Goal: Task Accomplishment & Management: Use online tool/utility

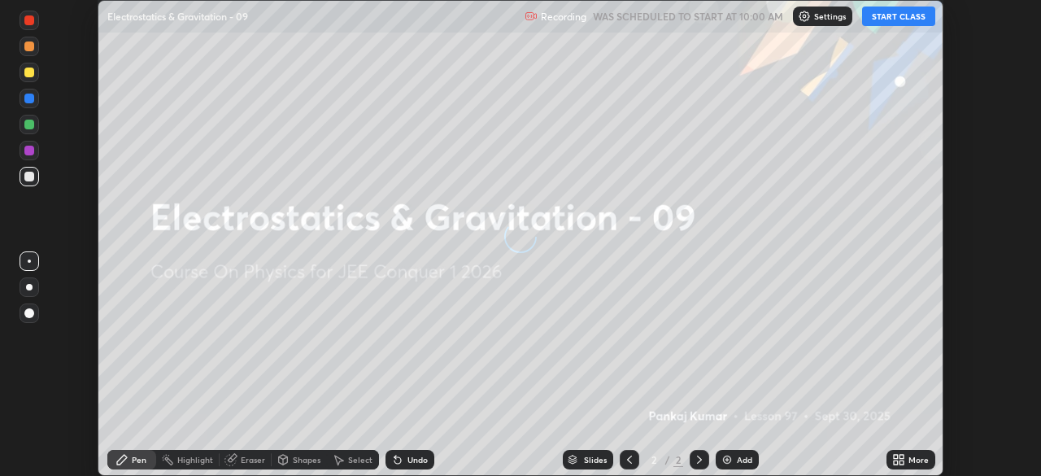
scroll to position [476, 1041]
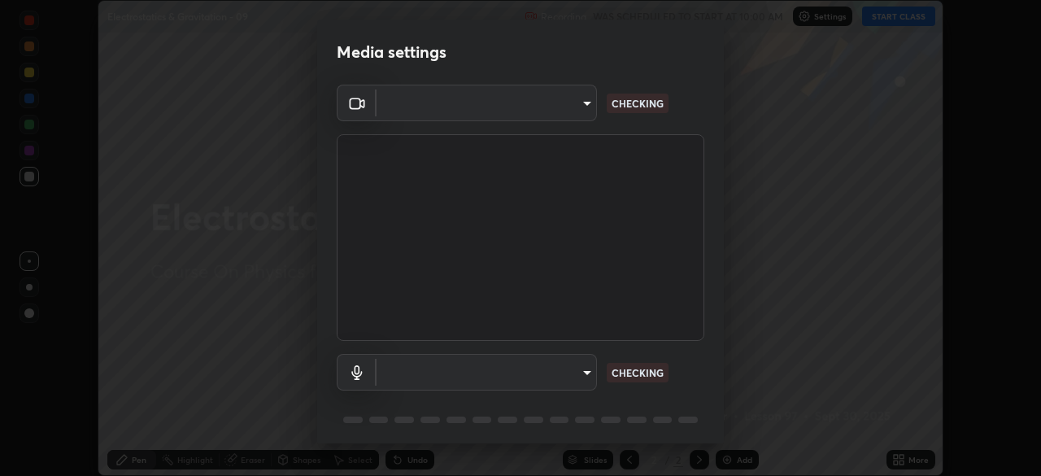
click at [577, 367] on body "Erase all Electrostatics & Gravitation - 09 Recording WAS SCHEDULED TO START AT…" at bounding box center [520, 238] width 1041 height 476
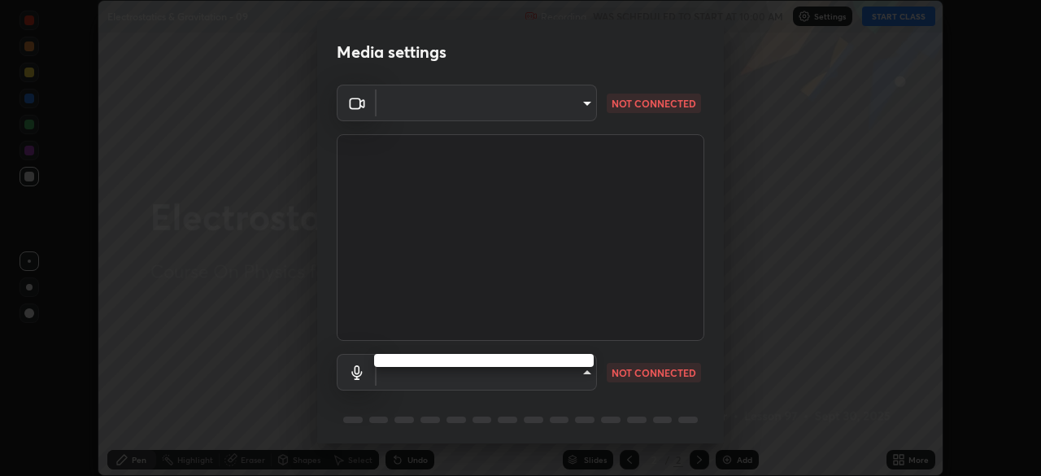
type input "8c17a5d152d90efee16c6d0123f72e1c8e3faabb66c5818a7671abbc9a97bc9a"
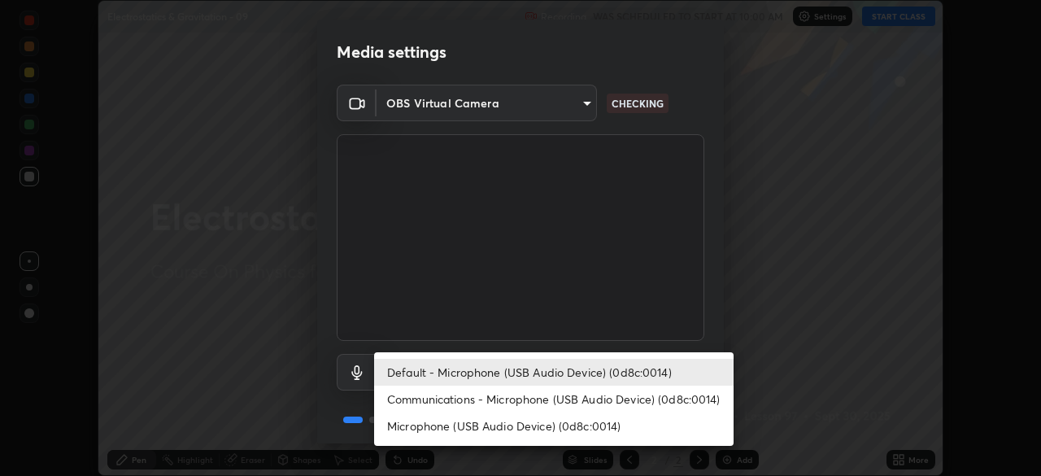
click at [576, 400] on li "Communications - Microphone (USB Audio Device) (0d8c:0014)" at bounding box center [553, 398] width 359 height 27
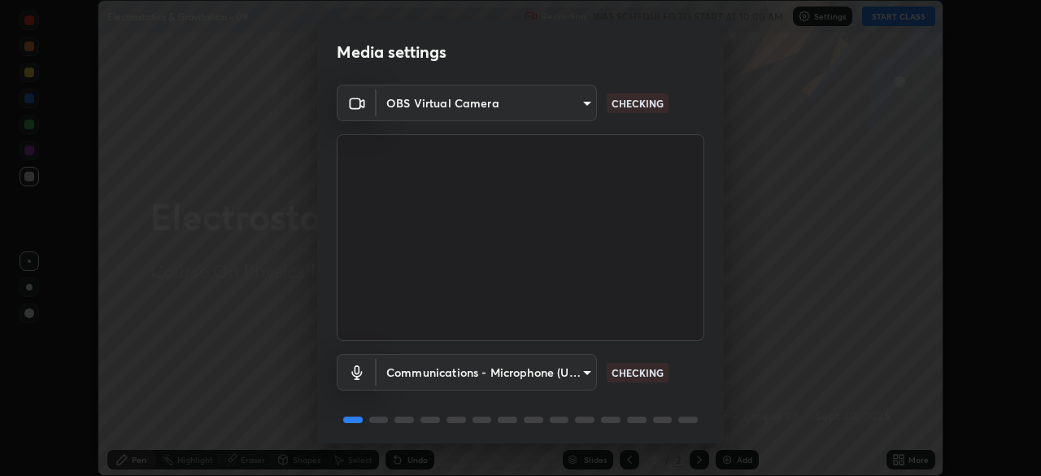
click at [576, 370] on body "Erase all Electrostatics & Gravitation - 09 Recording WAS SCHEDULED TO START AT…" at bounding box center [520, 238] width 1041 height 476
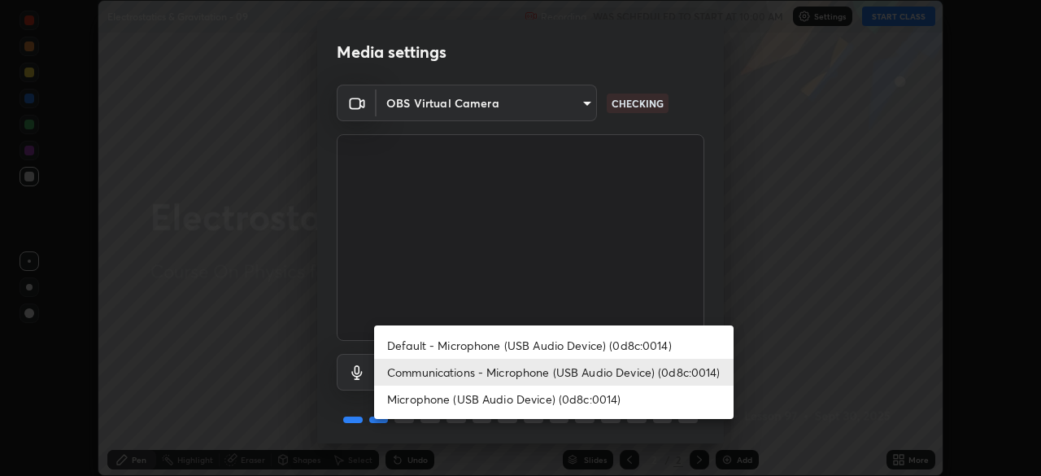
click at [582, 337] on li "Default - Microphone (USB Audio Device) (0d8c:0014)" at bounding box center [553, 345] width 359 height 27
type input "default"
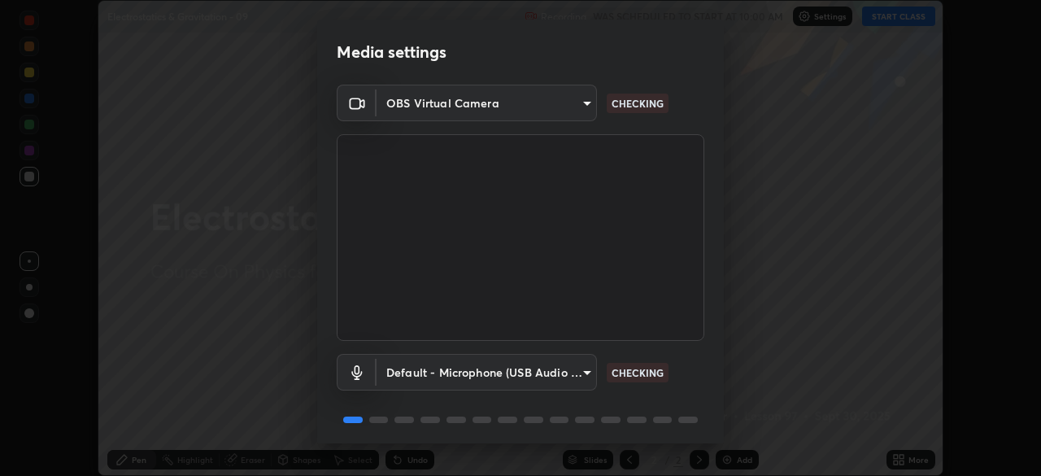
scroll to position [58, 0]
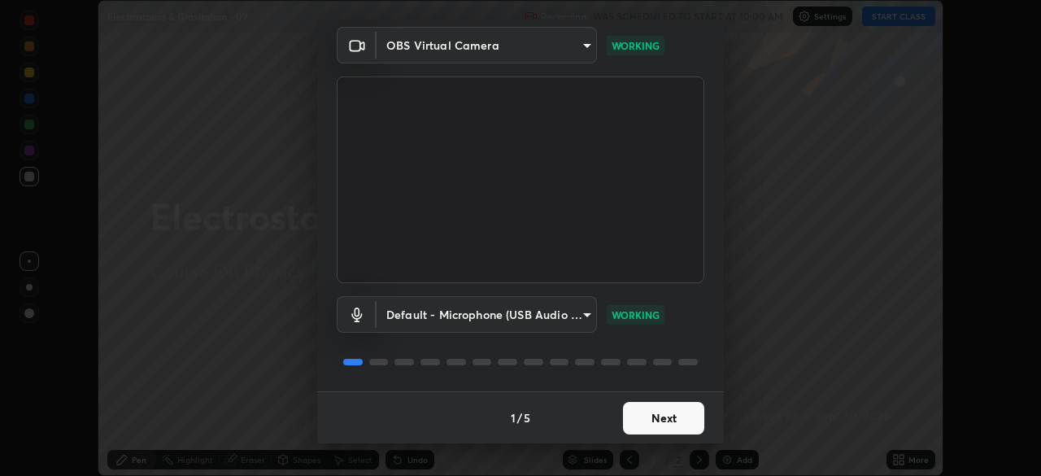
click at [663, 414] on button "Next" at bounding box center [663, 418] width 81 height 33
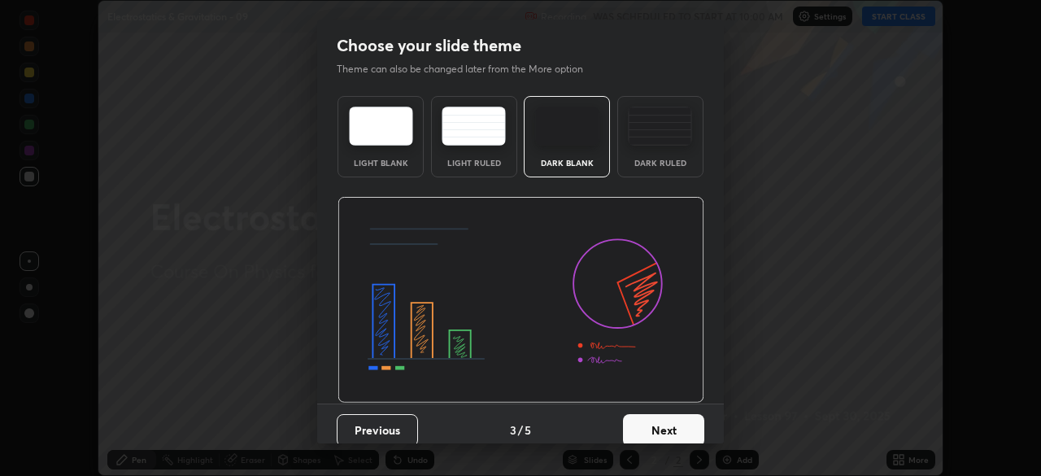
click at [676, 420] on button "Next" at bounding box center [663, 430] width 81 height 33
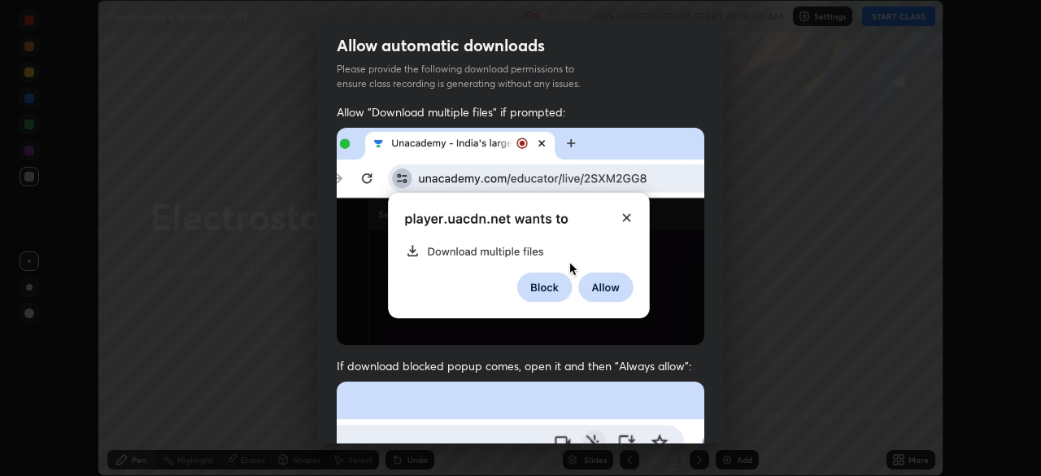
click at [711, 425] on div "Allow "Download multiple files" if prompted: If download blocked popup comes, o…" at bounding box center [520, 446] width 407 height 685
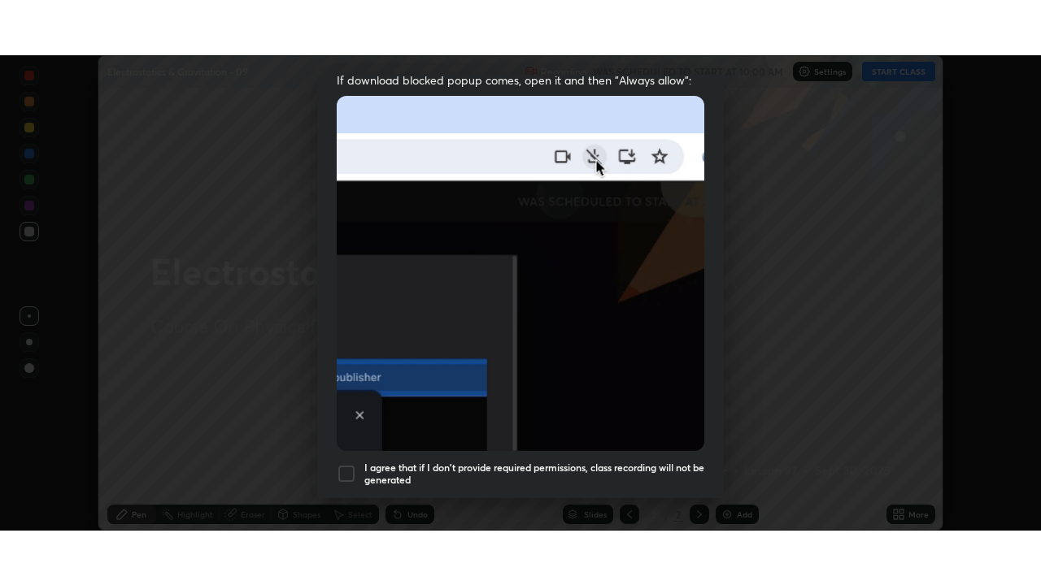
scroll to position [389, 0]
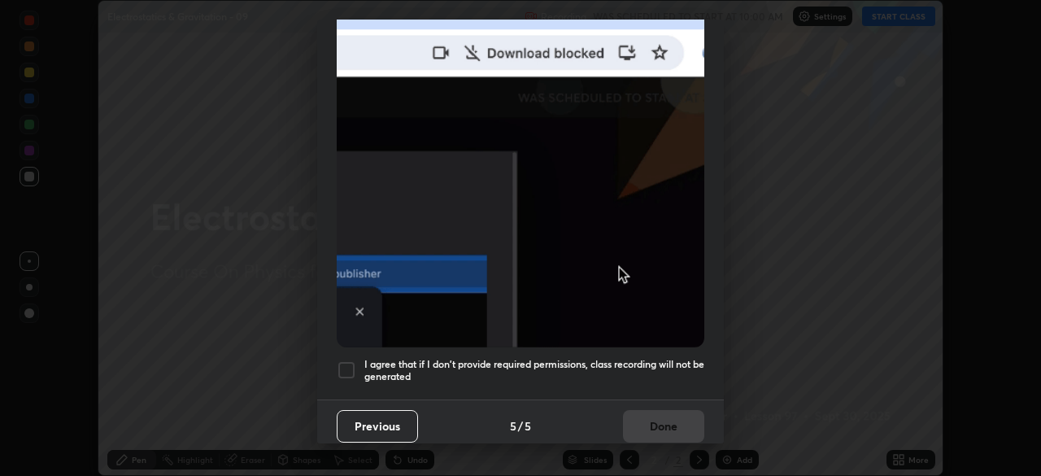
click at [659, 371] on h5 "I agree that if I don't provide required permissions, class recording will not …" at bounding box center [534, 370] width 340 height 25
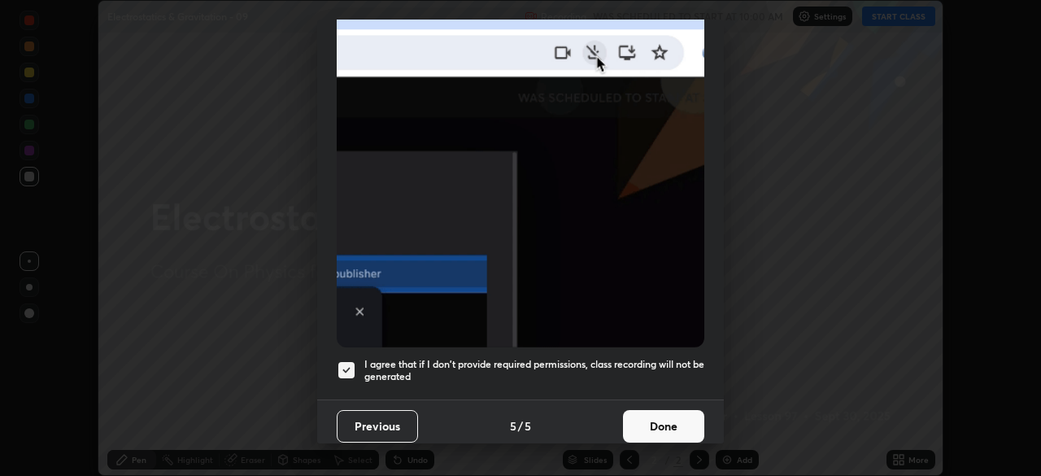
click at [679, 412] on button "Done" at bounding box center [663, 426] width 81 height 33
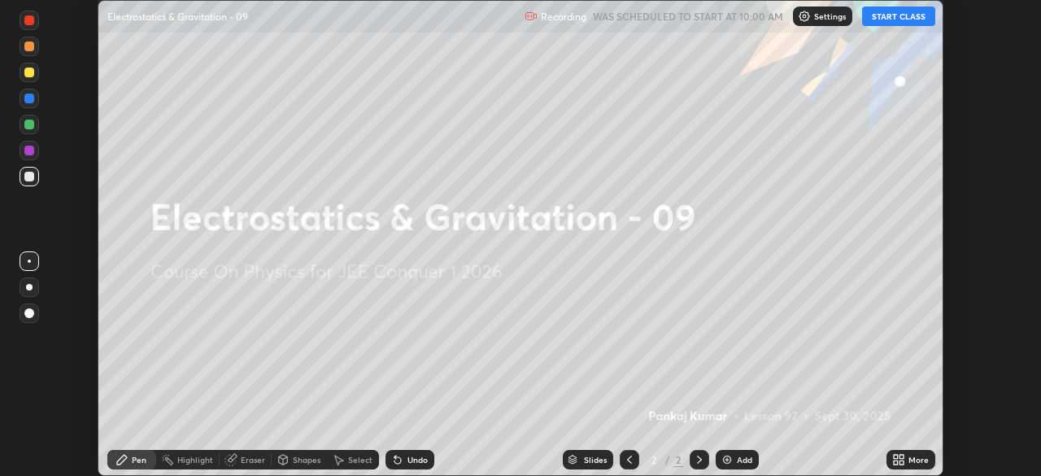
click at [889, 15] on button "START CLASS" at bounding box center [898, 17] width 73 height 20
click at [911, 459] on div "More" at bounding box center [918, 459] width 20 height 8
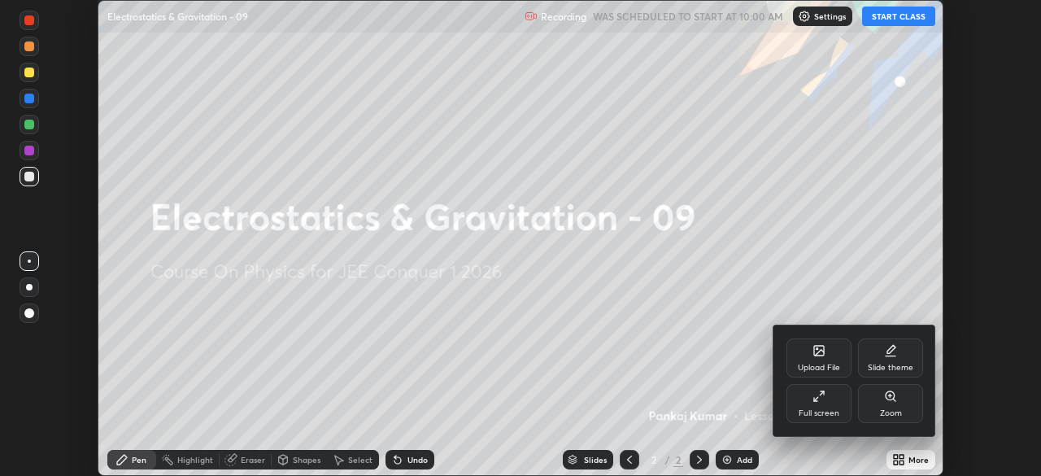
click at [810, 403] on div "Full screen" at bounding box center [818, 403] width 65 height 39
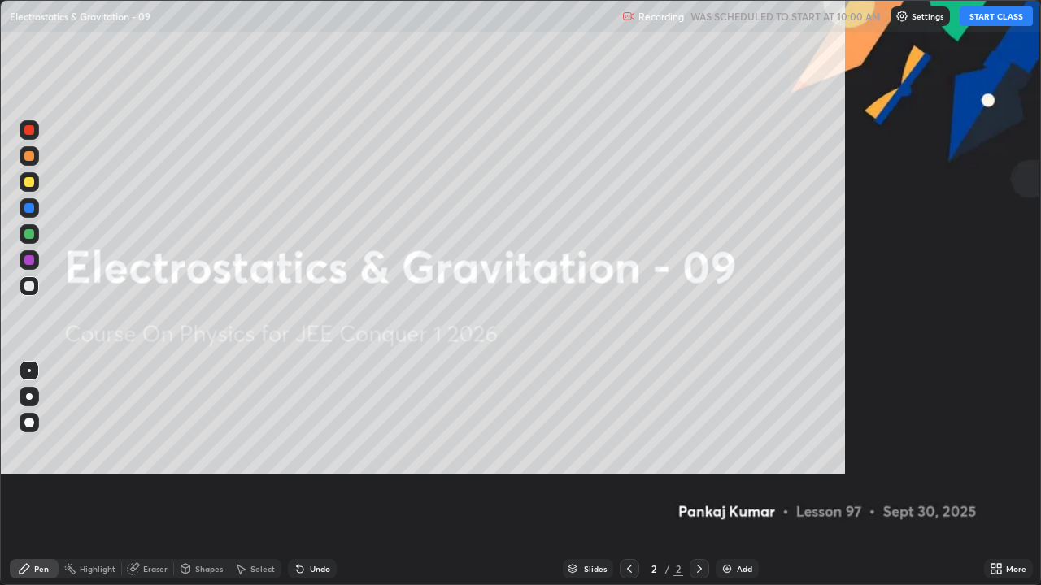
scroll to position [585, 1041]
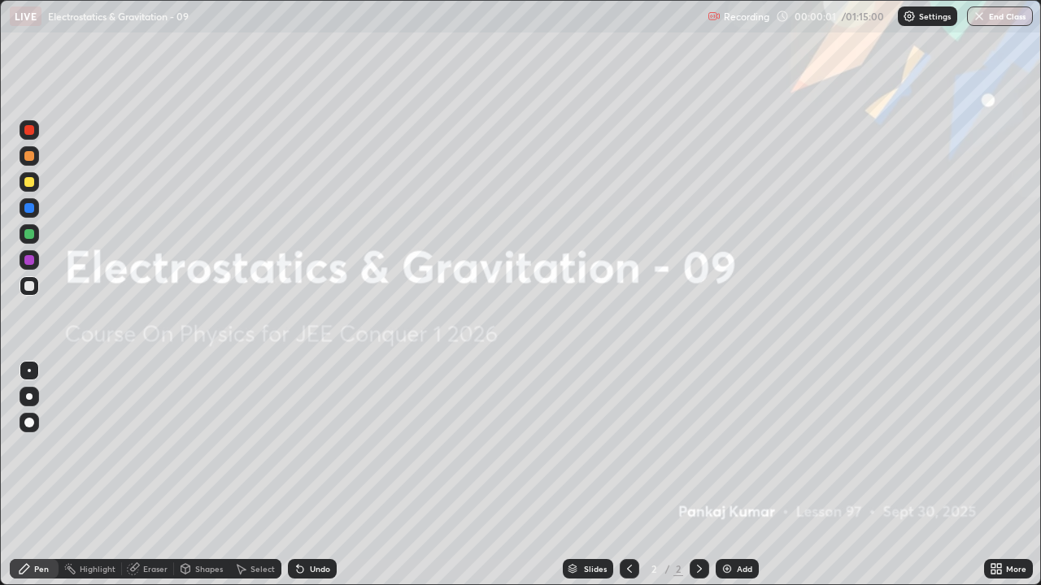
click at [739, 475] on div "Add" at bounding box center [736, 569] width 43 height 20
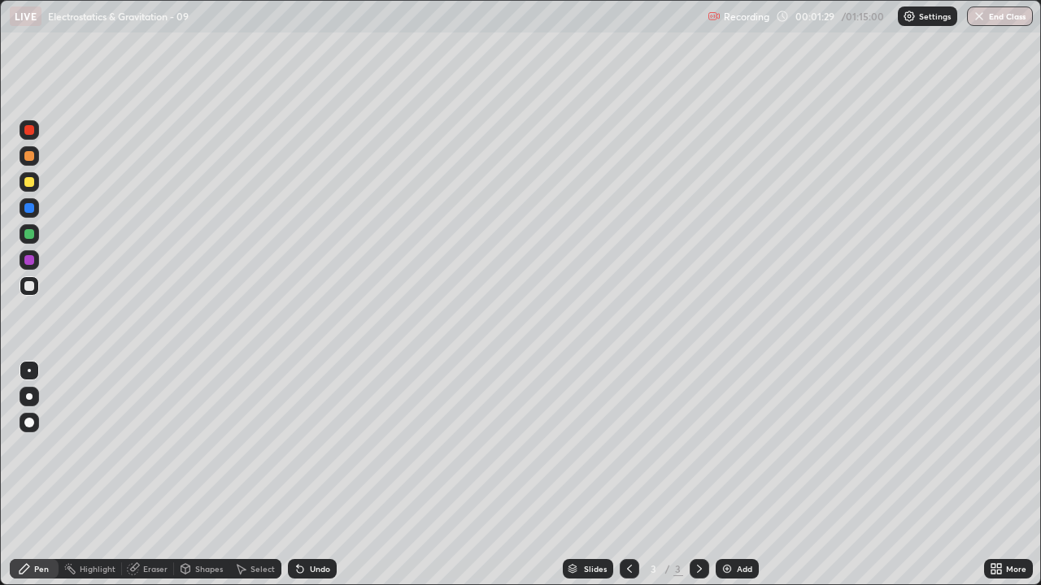
click at [206, 475] on div "Shapes" at bounding box center [209, 569] width 28 height 8
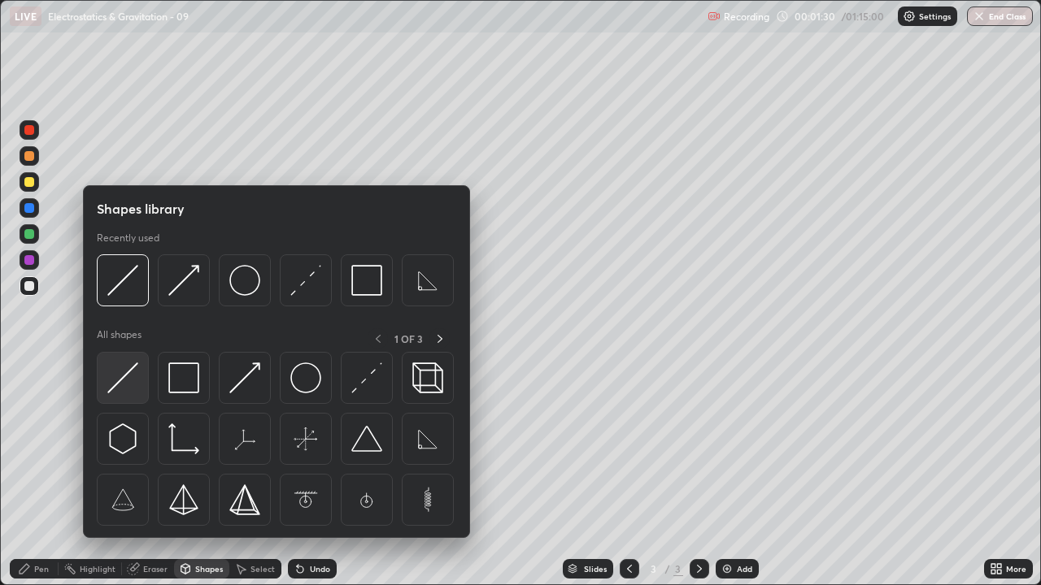
click at [122, 378] on img at bounding box center [122, 378] width 31 height 31
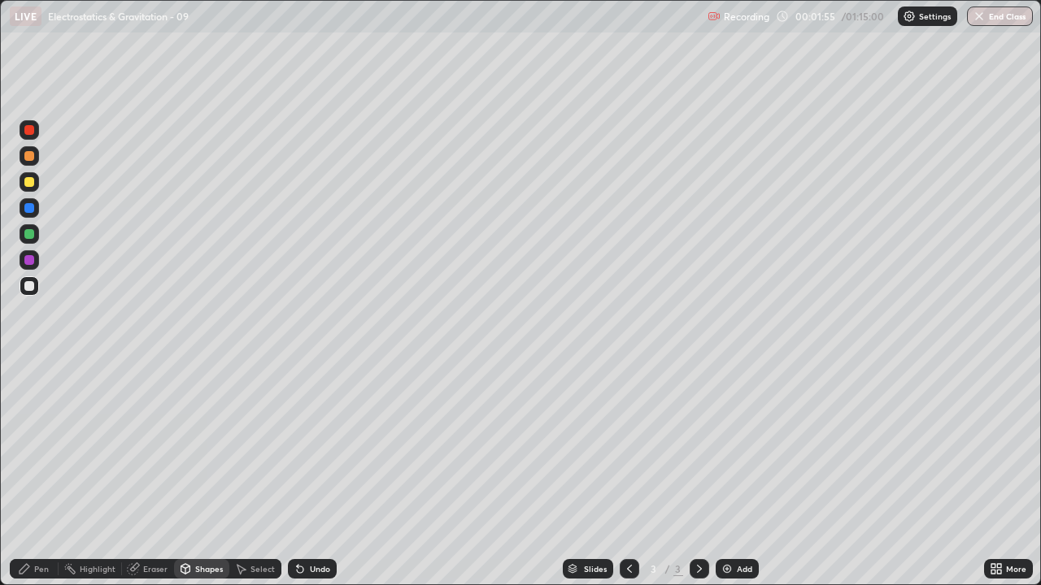
click at [38, 475] on div "Pen" at bounding box center [34, 569] width 49 height 20
click at [30, 178] on div at bounding box center [29, 182] width 10 height 10
click at [32, 475] on div "Pen" at bounding box center [34, 569] width 49 height 20
click at [28, 286] on div at bounding box center [29, 286] width 10 height 10
click at [210, 475] on div "Shapes" at bounding box center [209, 569] width 28 height 8
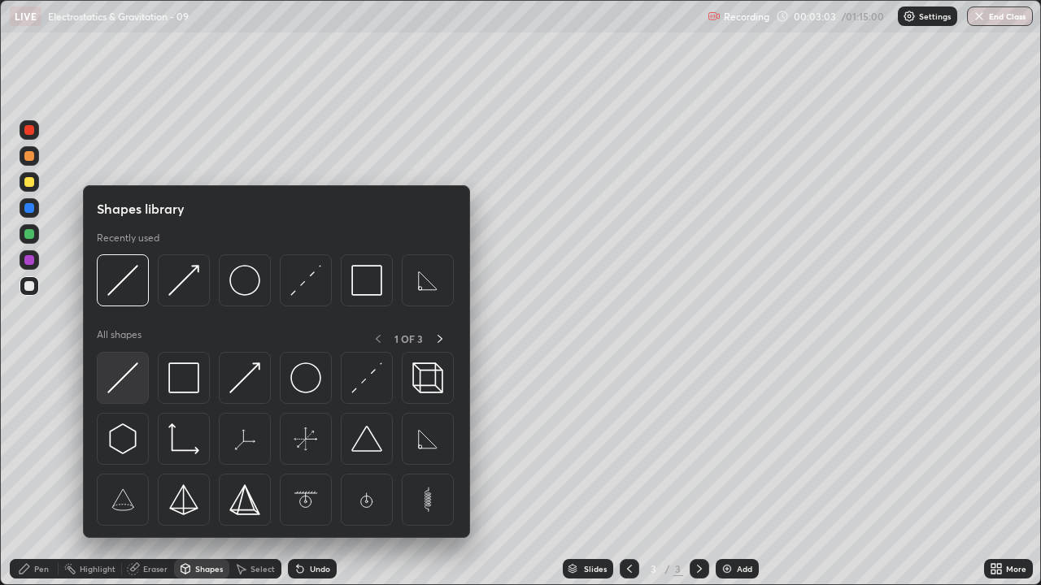
click at [123, 382] on img at bounding box center [122, 378] width 31 height 31
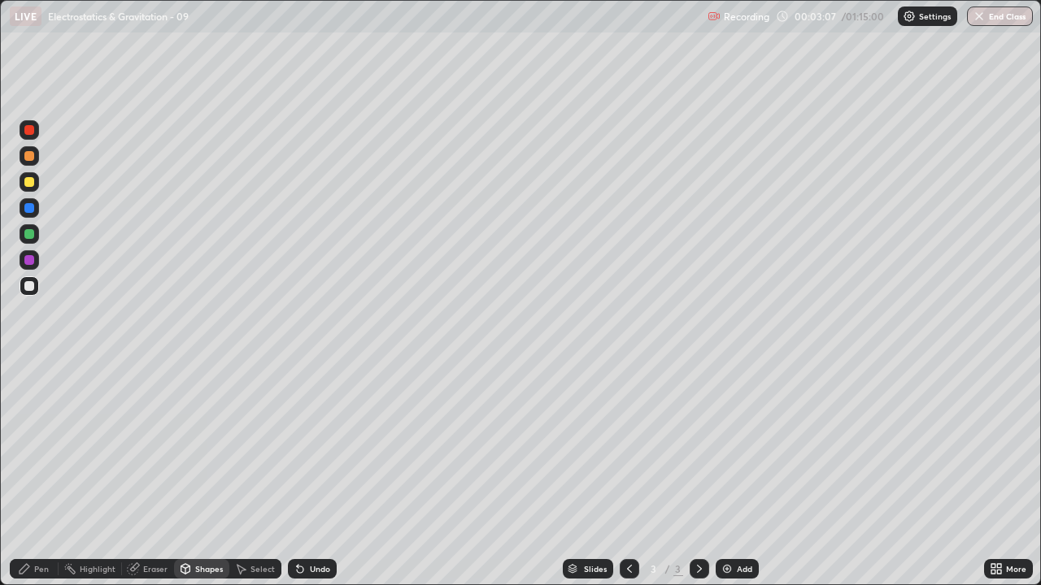
click at [29, 475] on div "Pen" at bounding box center [34, 569] width 49 height 20
click at [311, 475] on div "Undo" at bounding box center [312, 569] width 49 height 20
